Goal: Information Seeking & Learning: Learn about a topic

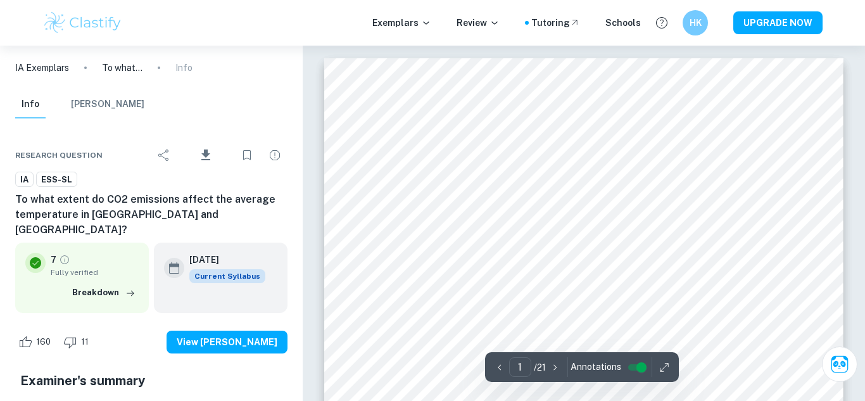
scroll to position [202, 0]
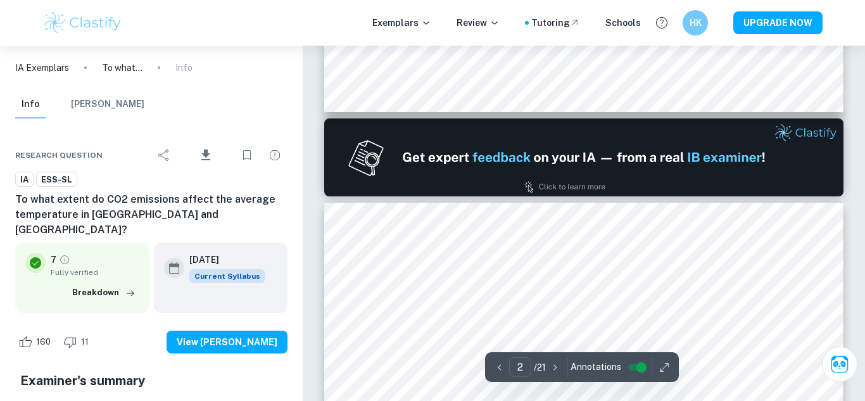
type input "1"
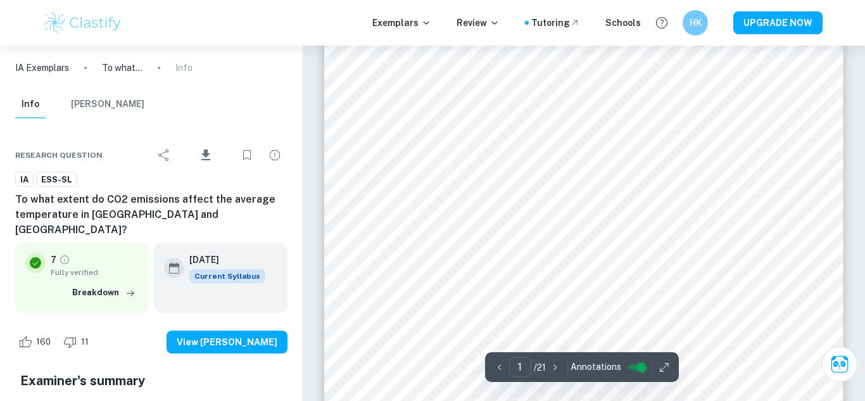
scroll to position [106, 0]
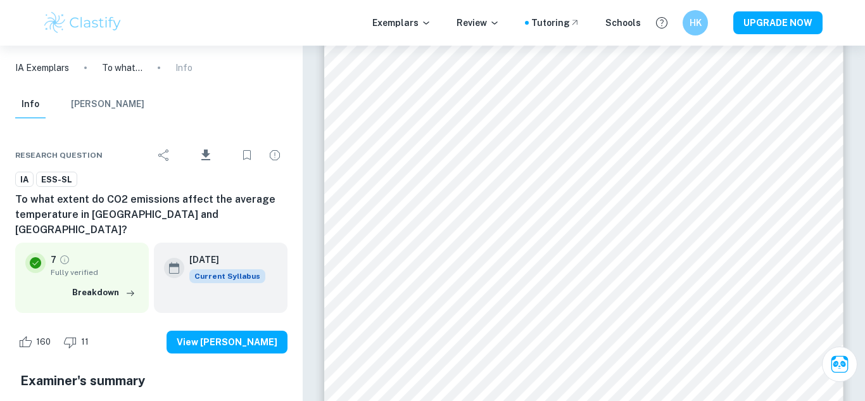
click at [67, 25] on img at bounding box center [82, 22] width 80 height 25
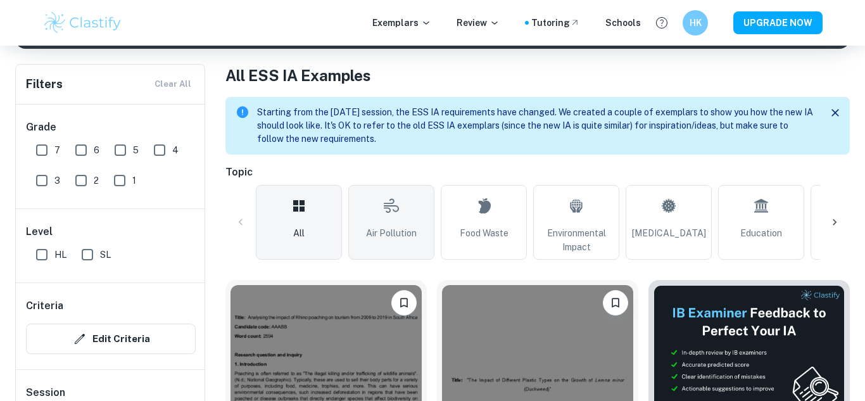
scroll to position [275, 0]
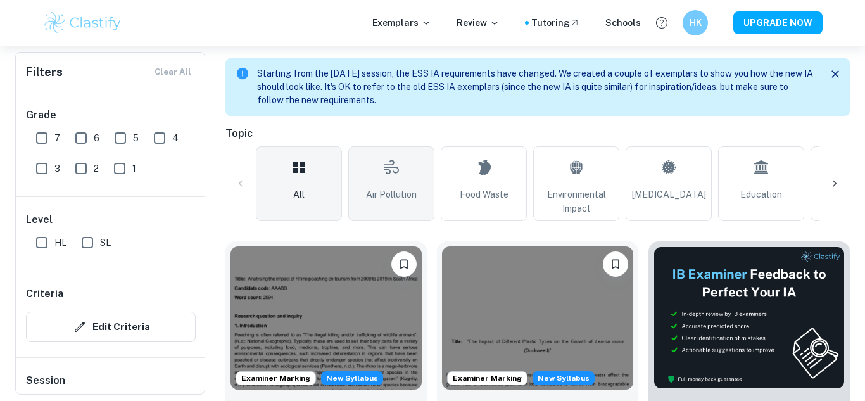
click at [409, 188] on span "Air Pollution" at bounding box center [391, 194] width 51 height 14
type input "Air Pollution"
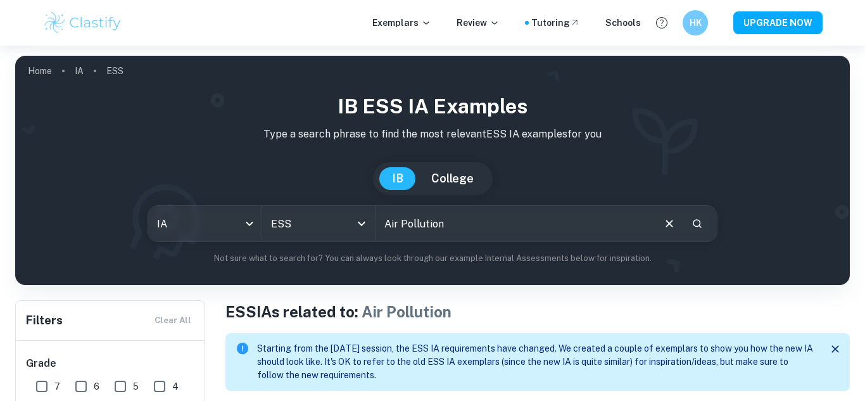
scroll to position [232, 0]
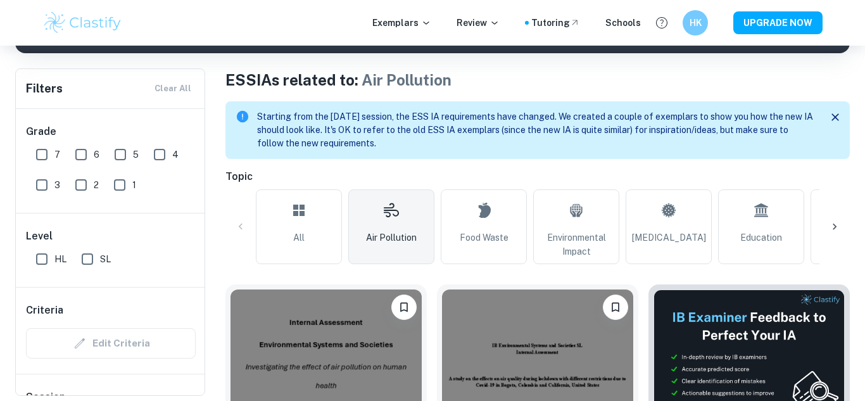
click at [42, 158] on input "7" at bounding box center [41, 154] width 25 height 25
checkbox input "true"
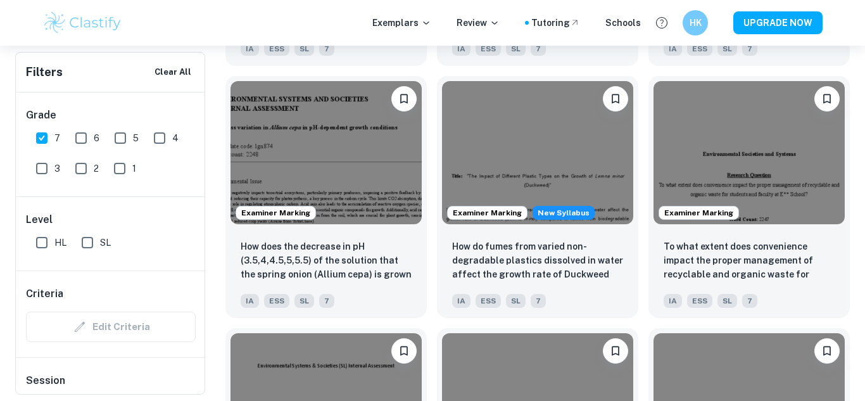
scroll to position [1484, 0]
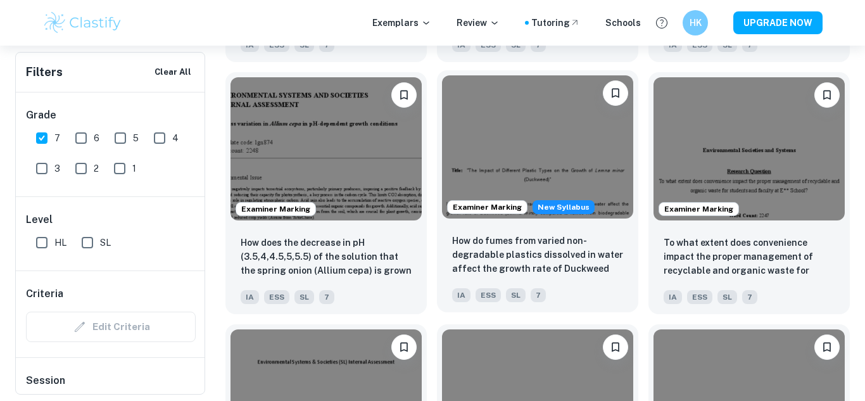
click at [625, 166] on img at bounding box center [537, 146] width 191 height 143
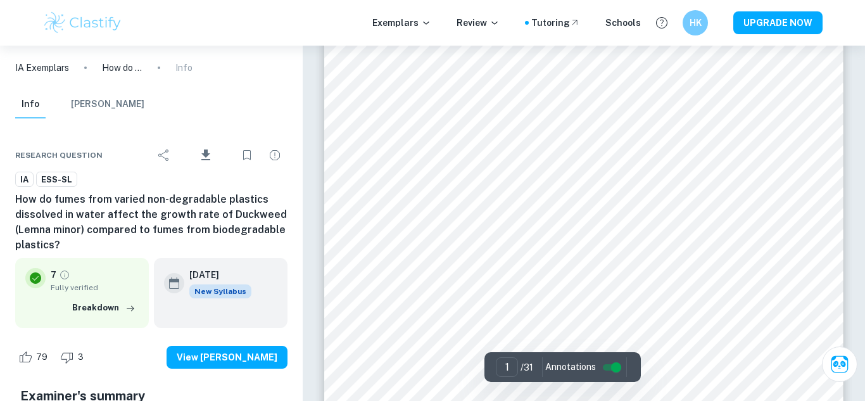
scroll to position [146, 0]
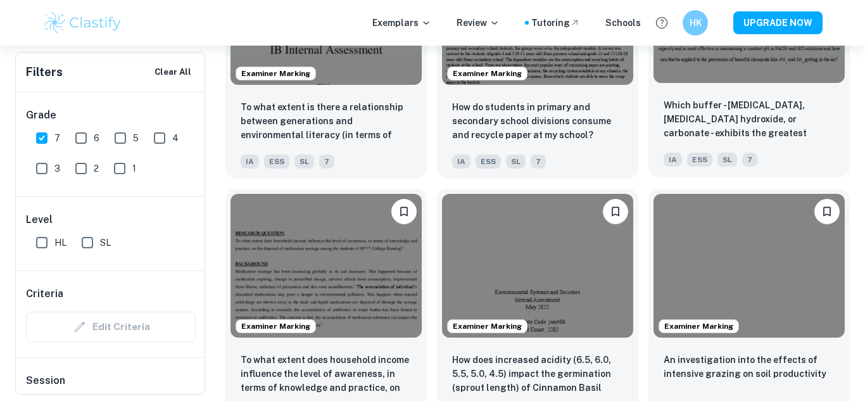
scroll to position [2633, 0]
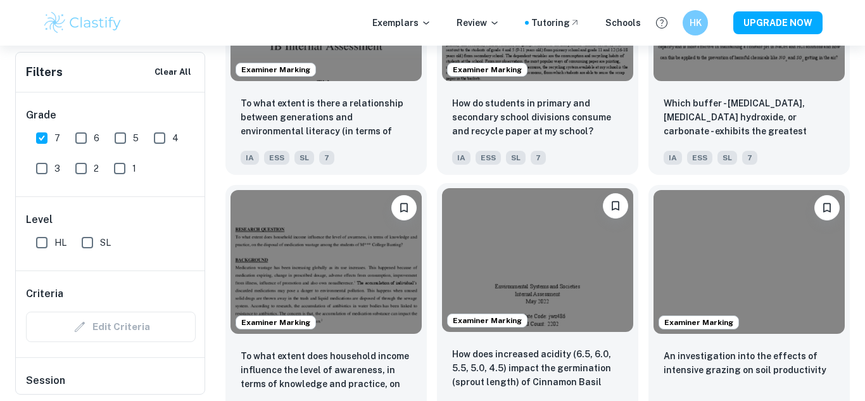
click at [573, 287] on img at bounding box center [537, 259] width 191 height 143
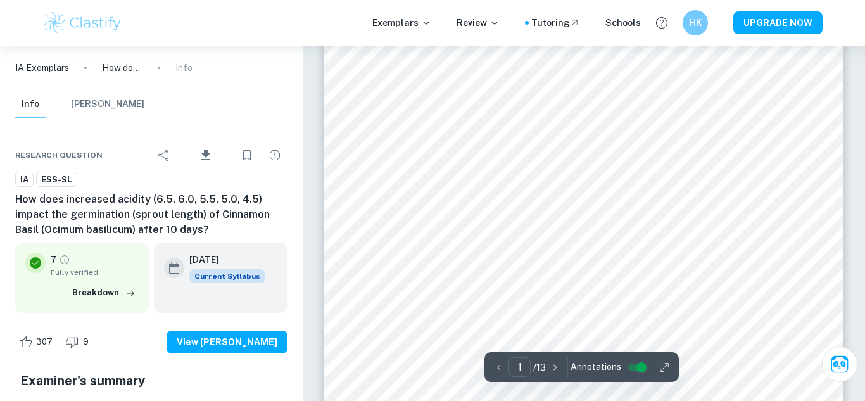
scroll to position [100, 0]
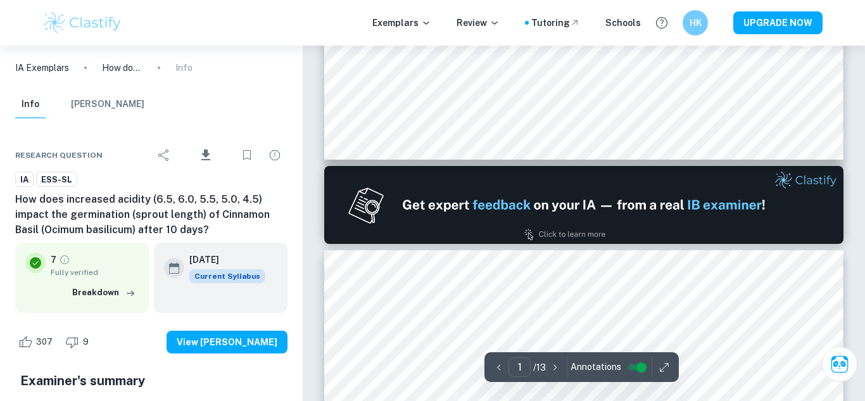
type input "2"
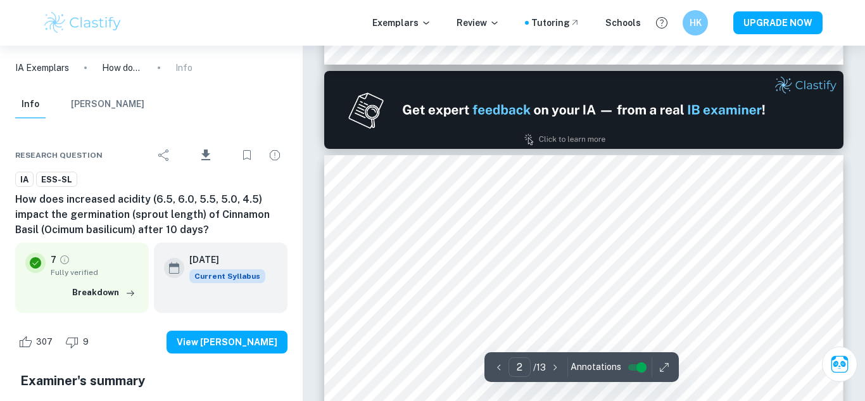
scroll to position [784, 0]
